Goal: Information Seeking & Learning: Learn about a topic

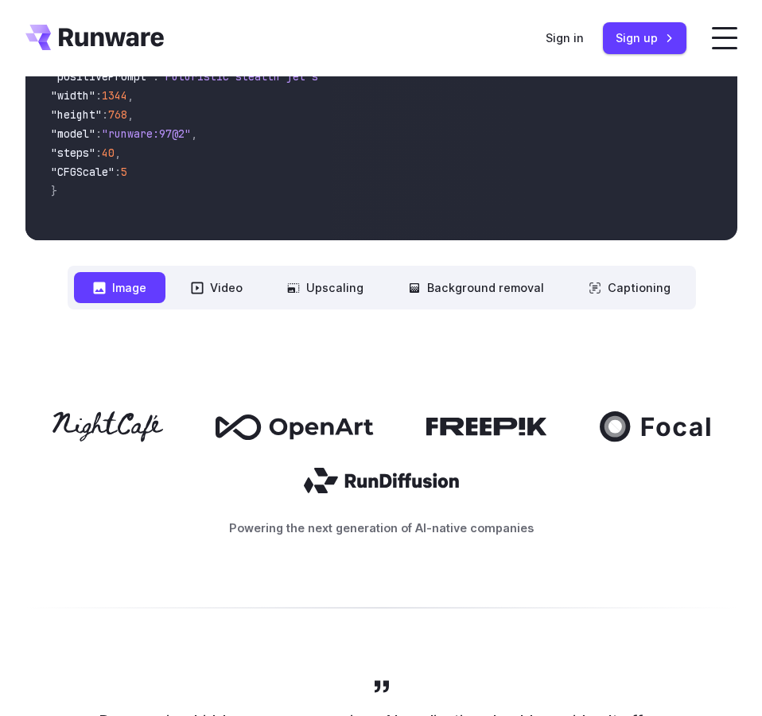
scroll to position [555, 0]
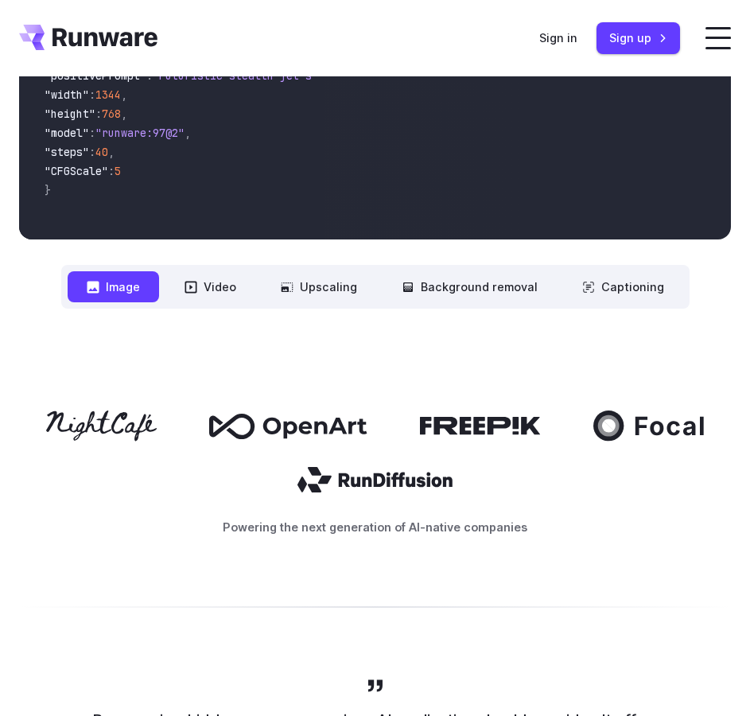
click at [729, 42] on label at bounding box center [718, 38] width 25 height 22
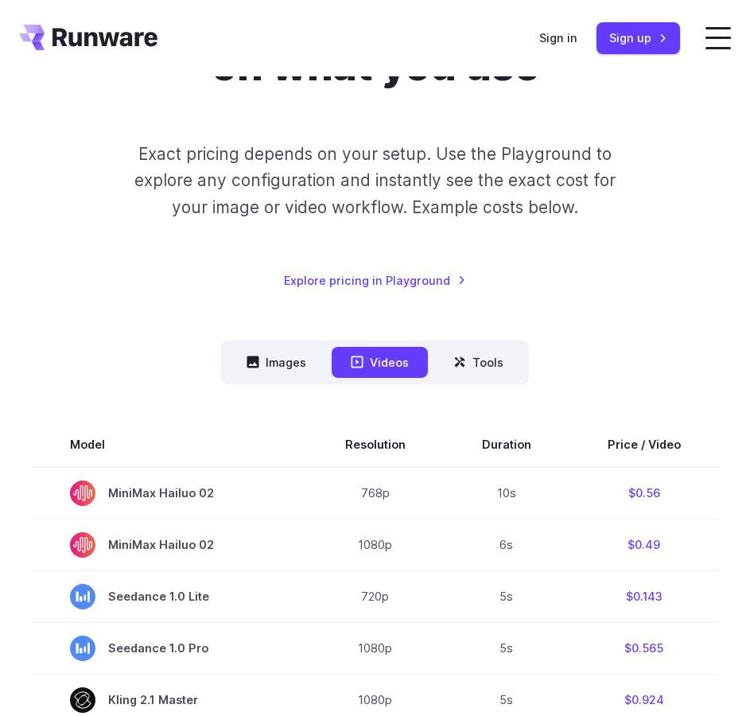
scroll to position [159, 0]
click at [279, 372] on button "Images" at bounding box center [277, 363] width 98 height 31
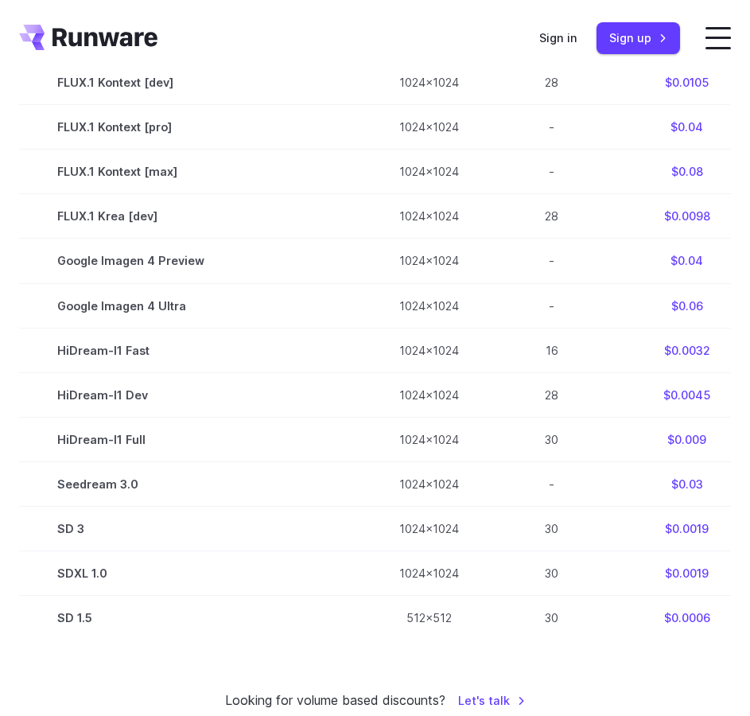
scroll to position [851, 0]
